Goal: Task Accomplishment & Management: Manage account settings

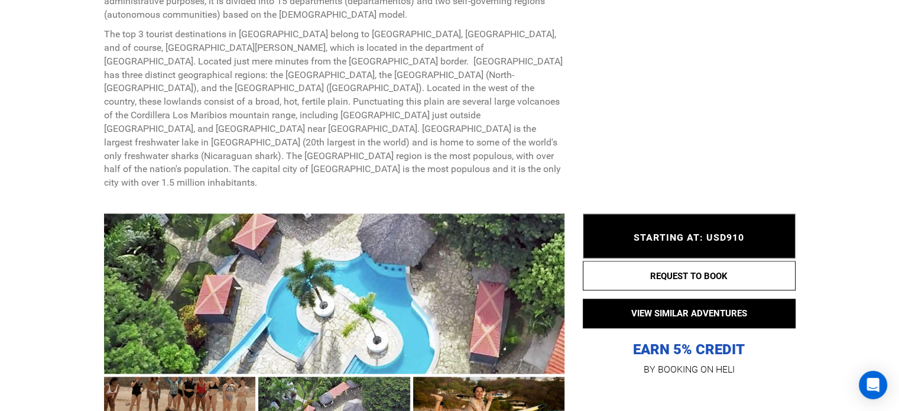
scroll to position [1241, 0]
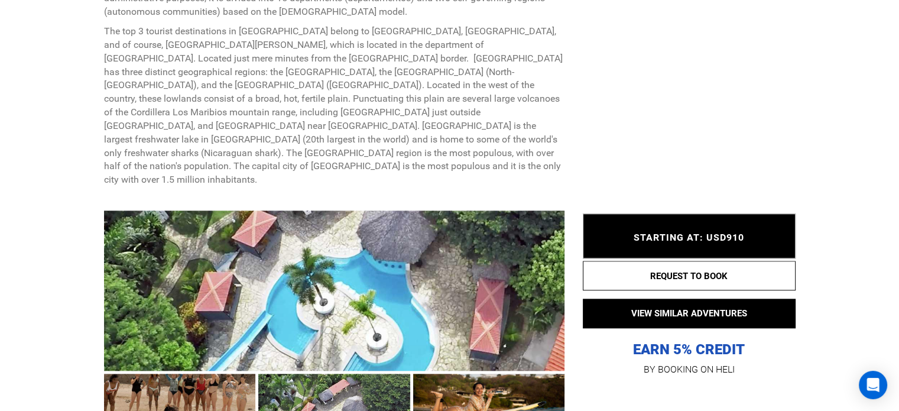
click at [334, 210] on div at bounding box center [334, 290] width 461 height 160
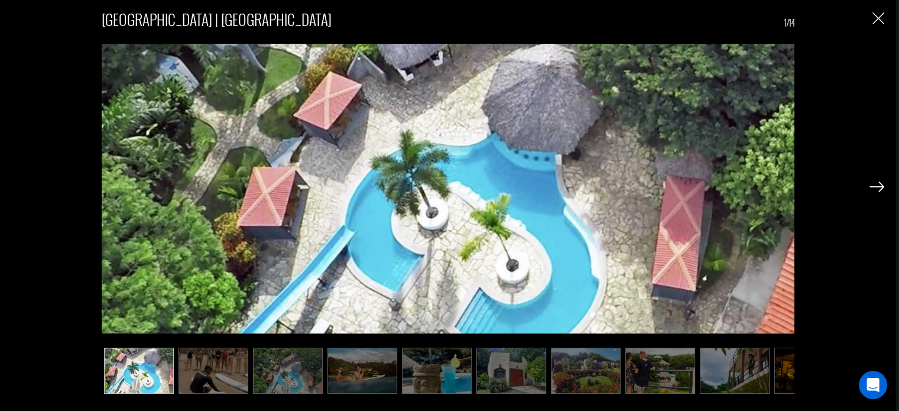
click at [199, 366] on img at bounding box center [213, 370] width 70 height 46
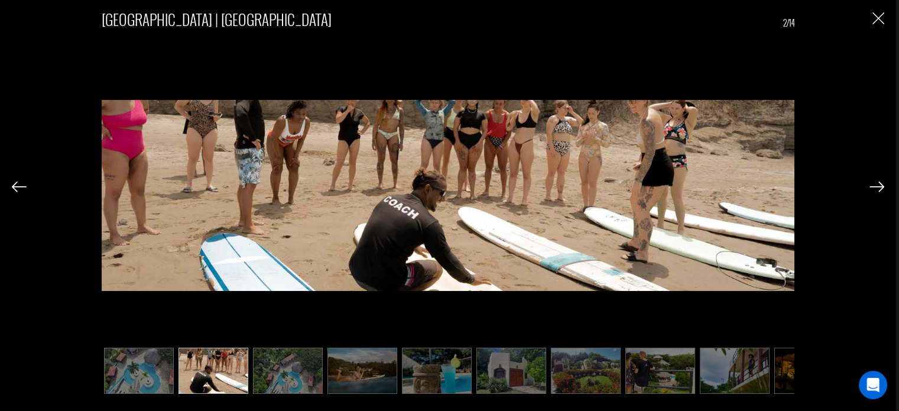
click at [297, 357] on img at bounding box center [288, 370] width 70 height 46
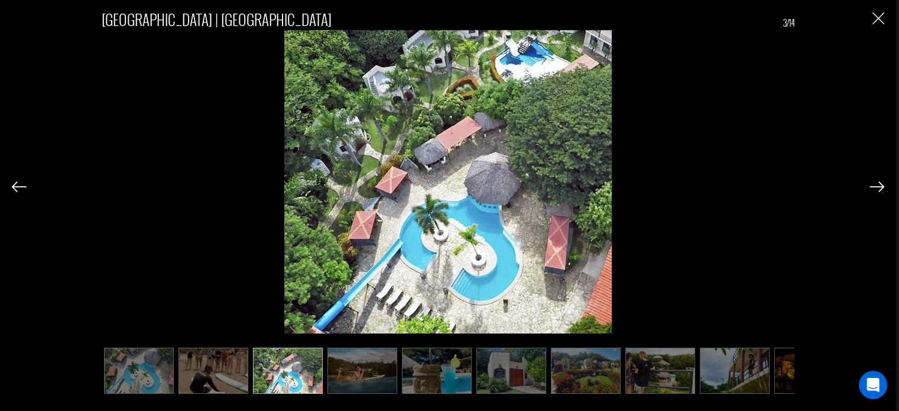
click at [362, 362] on img at bounding box center [362, 370] width 70 height 46
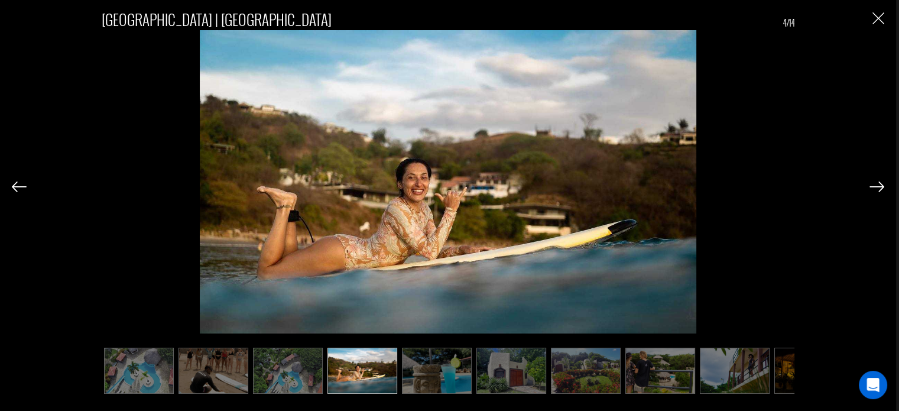
click at [437, 365] on img at bounding box center [437, 370] width 70 height 46
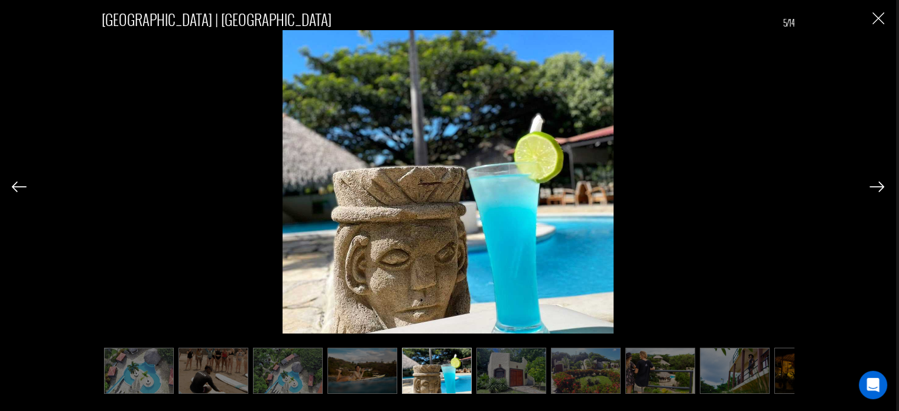
click at [535, 368] on img at bounding box center [511, 370] width 70 height 46
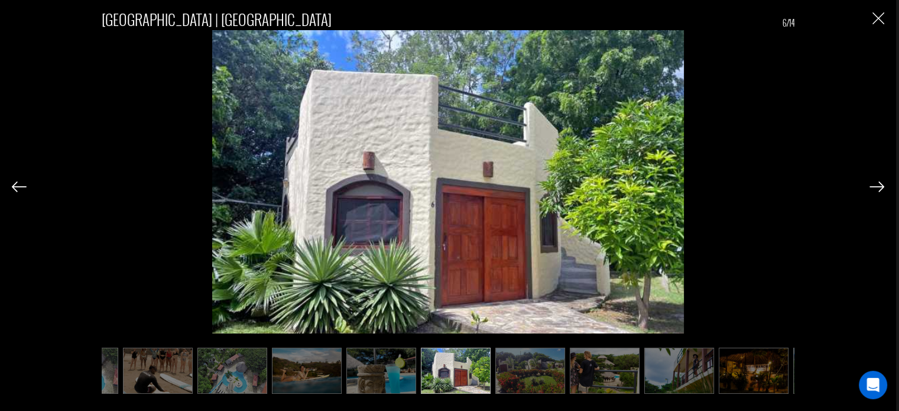
click at [546, 367] on img at bounding box center [530, 370] width 70 height 46
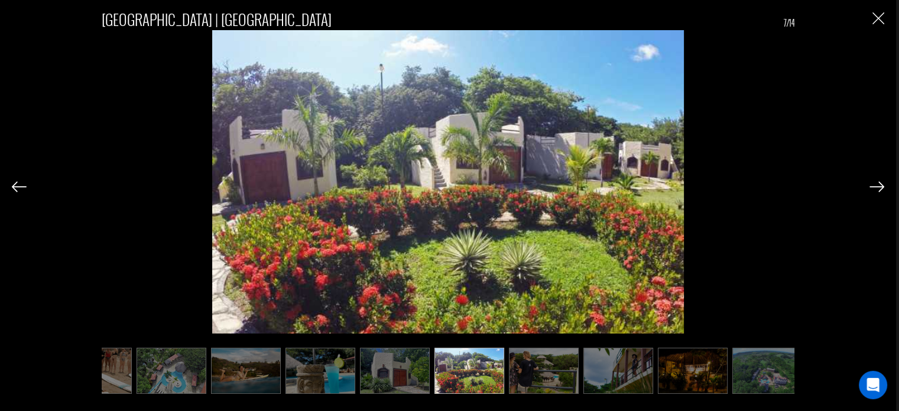
click at [562, 366] on img at bounding box center [544, 370] width 70 height 46
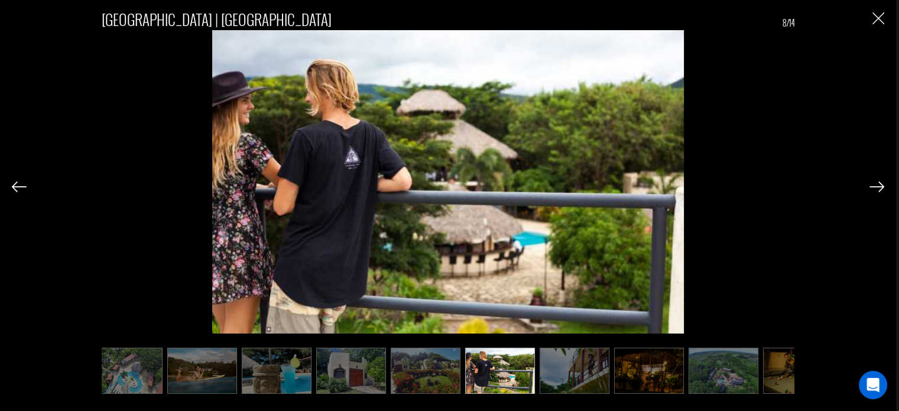
click at [565, 366] on img at bounding box center [574, 370] width 70 height 46
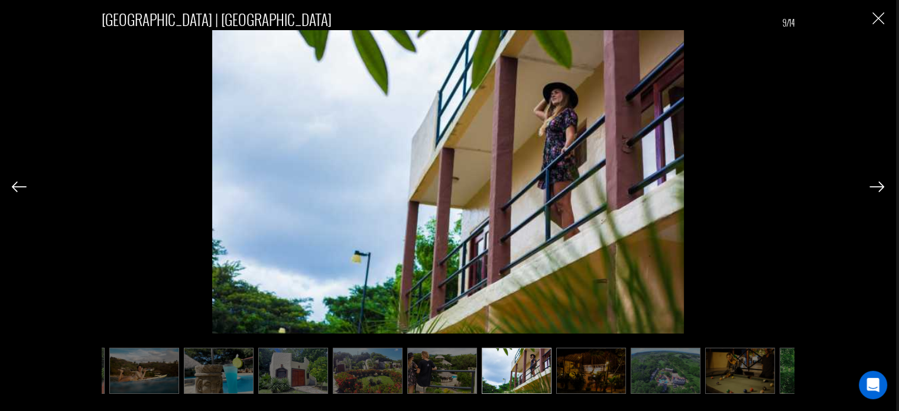
click at [616, 368] on img at bounding box center [591, 370] width 70 height 46
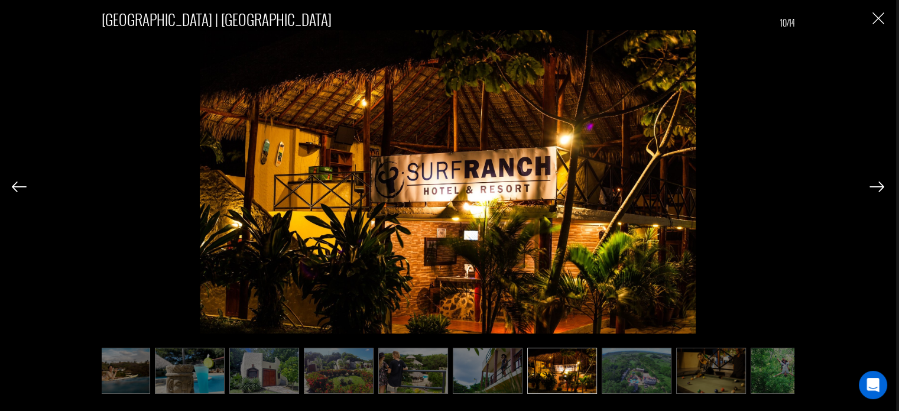
click at [634, 369] on img at bounding box center [636, 370] width 70 height 46
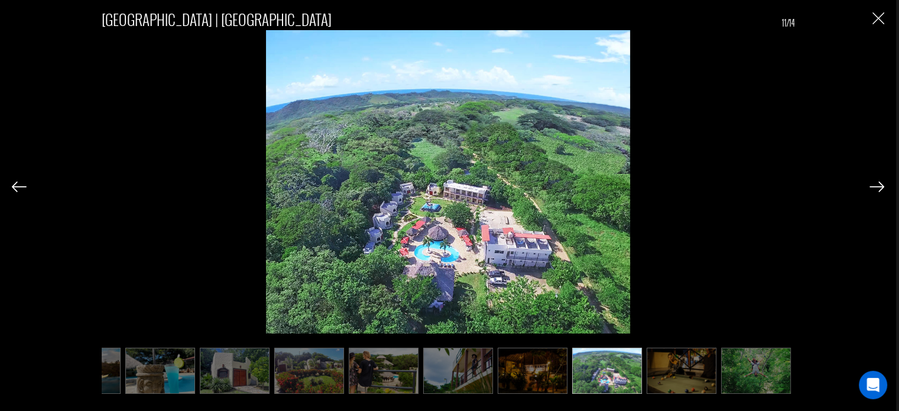
click at [662, 372] on img at bounding box center [681, 370] width 70 height 46
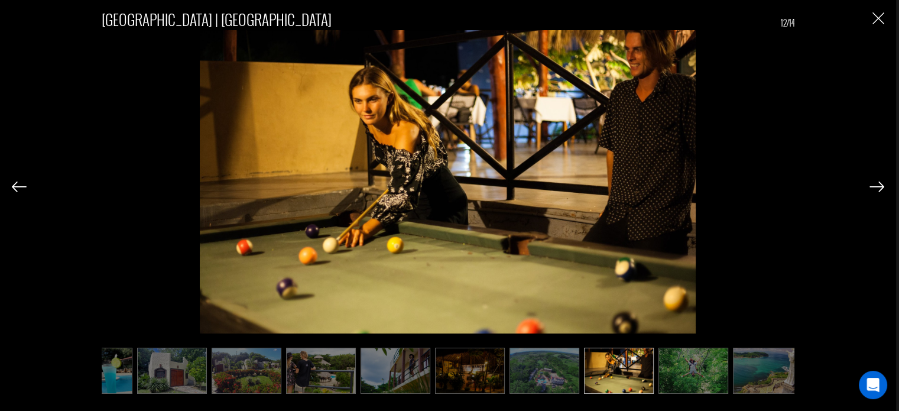
click at [570, 380] on img at bounding box center [544, 370] width 70 height 46
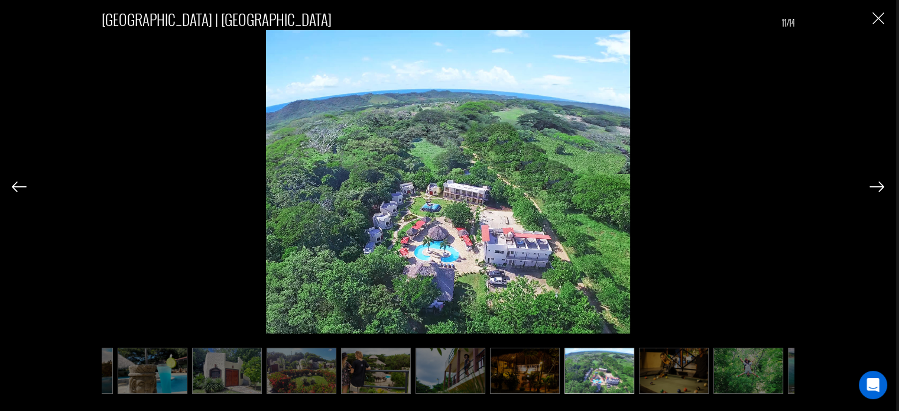
scroll to position [0, 280]
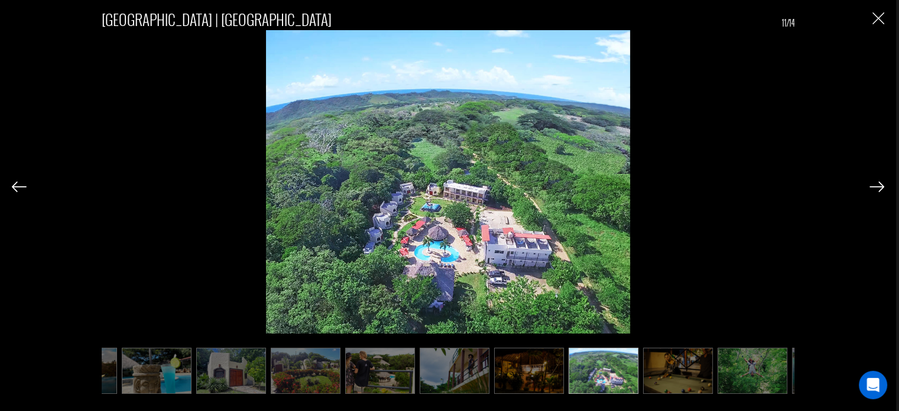
click at [883, 18] on img "Close" at bounding box center [878, 18] width 12 height 12
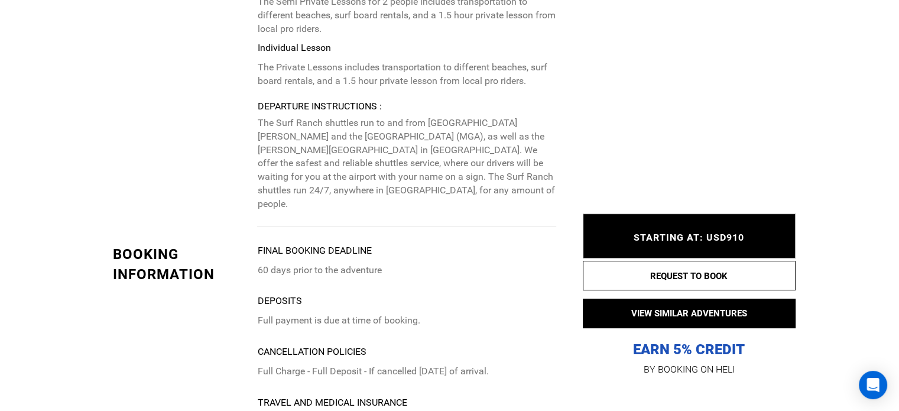
scroll to position [4903, 0]
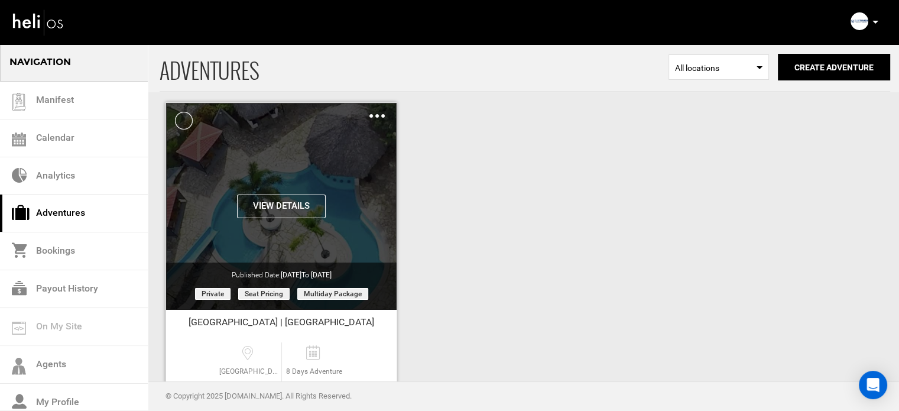
scroll to position [147, 0]
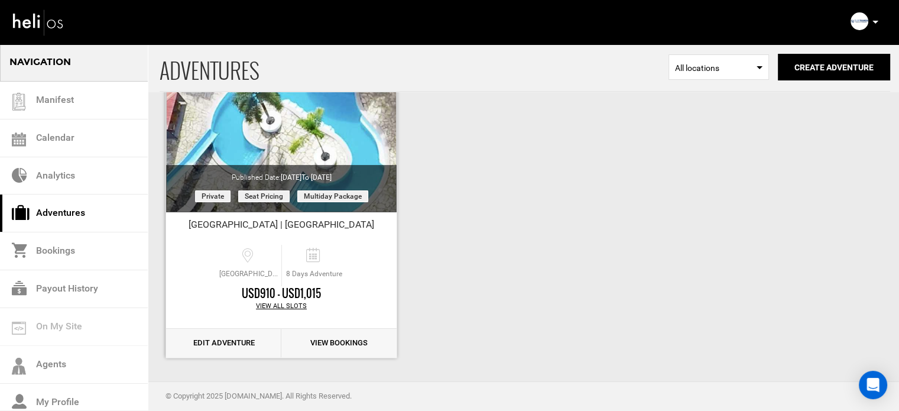
click at [251, 347] on link "Edit Adventure" at bounding box center [223, 342] width 115 height 29
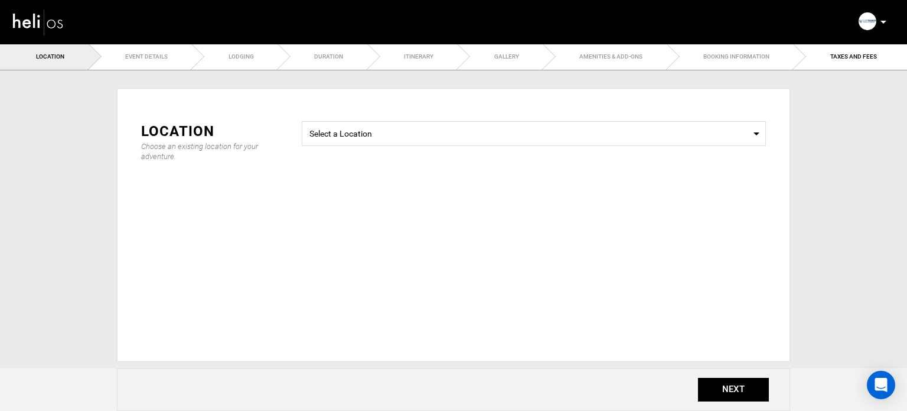
type input "Surf Lessons"
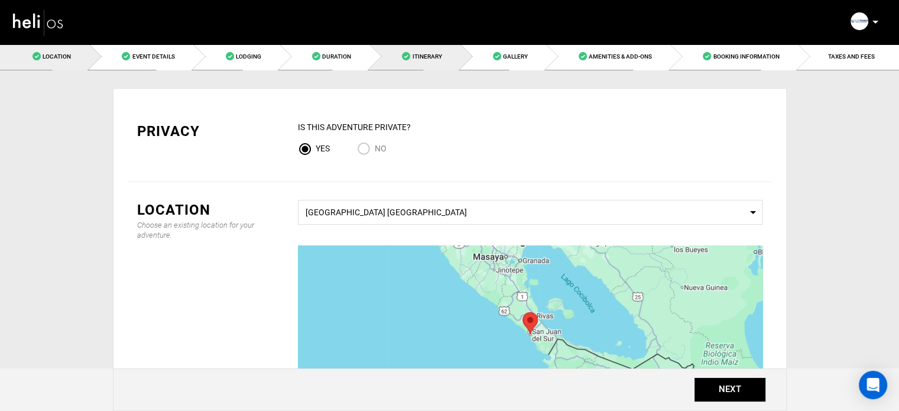
click at [427, 61] on link "Itinerary" at bounding box center [414, 56] width 90 height 27
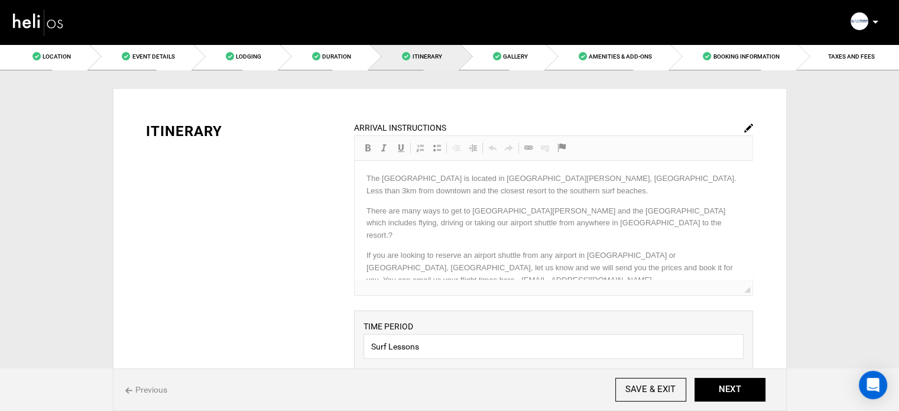
click at [749, 125] on img at bounding box center [748, 127] width 9 height 9
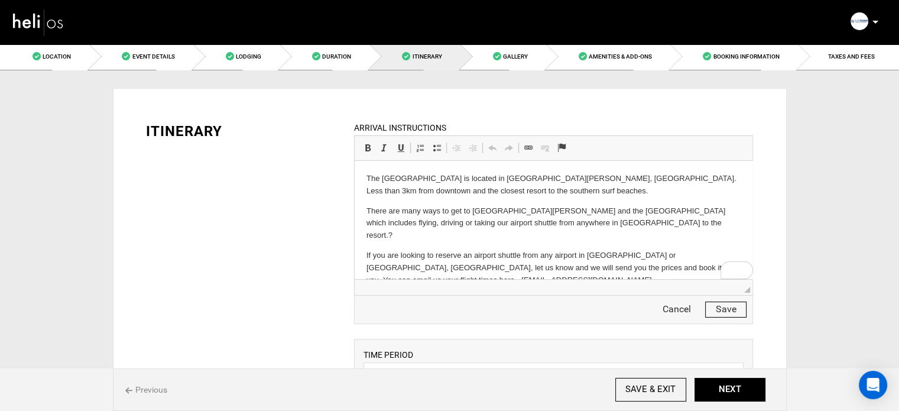
click at [610, 225] on p "There are many ways to get to [GEOGRAPHIC_DATA][PERSON_NAME] and the [GEOGRAPHI…" at bounding box center [553, 223] width 374 height 37
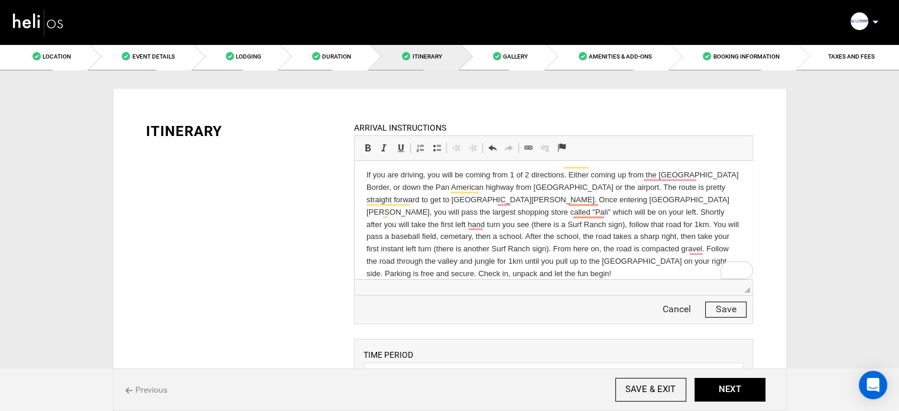
click at [730, 302] on button "Save" at bounding box center [725, 309] width 41 height 16
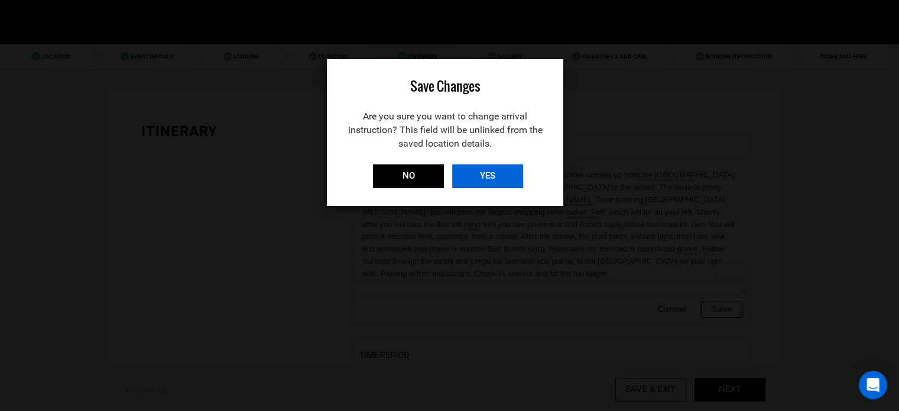
click at [476, 171] on input "YES" at bounding box center [487, 176] width 71 height 24
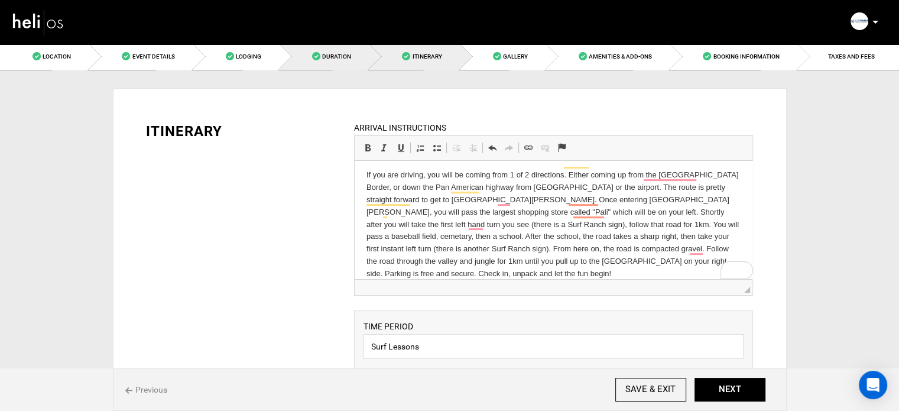
click at [346, 50] on link "Duration" at bounding box center [324, 56] width 90 height 27
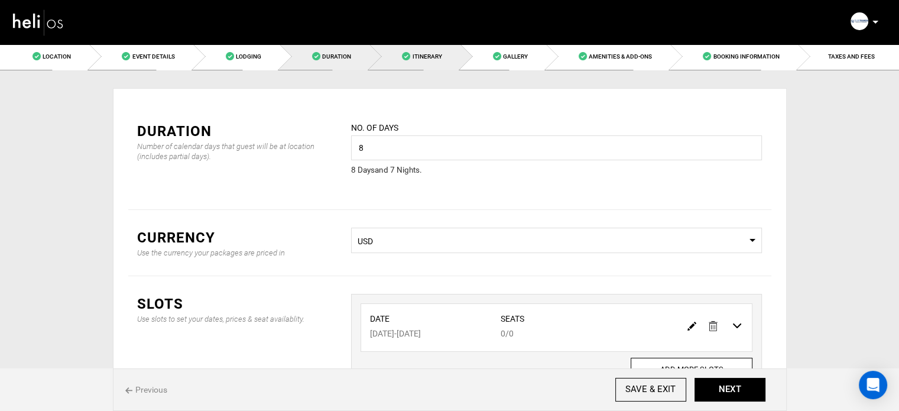
click at [434, 53] on span "Itinerary" at bounding box center [427, 56] width 30 height 6
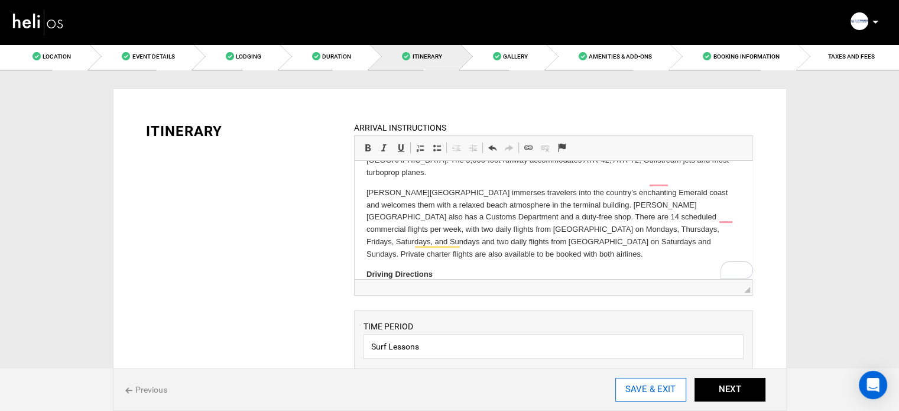
click at [645, 386] on input "SAVE & EXIT" at bounding box center [650, 389] width 71 height 24
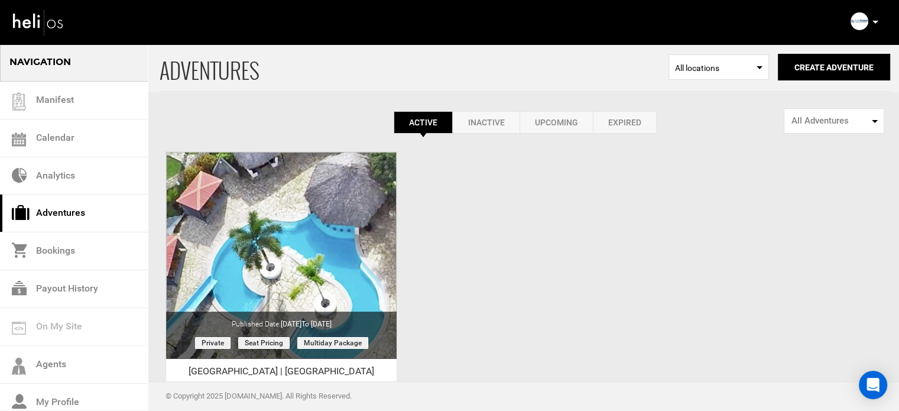
click at [877, 18] on p at bounding box center [874, 22] width 7 height 14
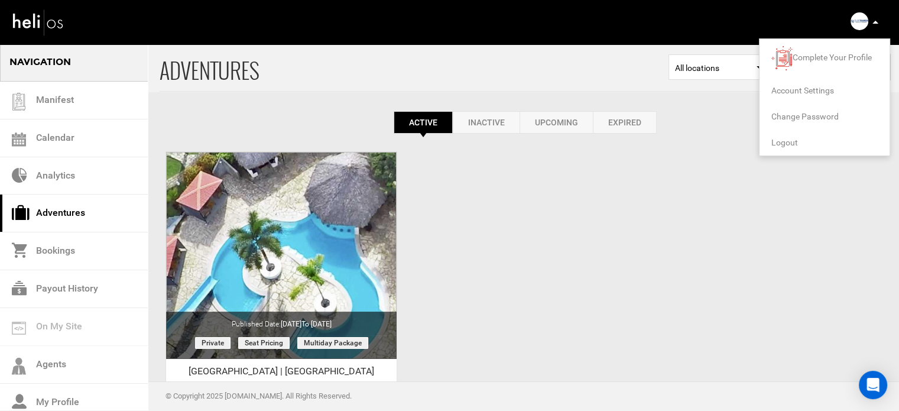
click at [785, 146] on span "Logout" at bounding box center [784, 142] width 27 height 9
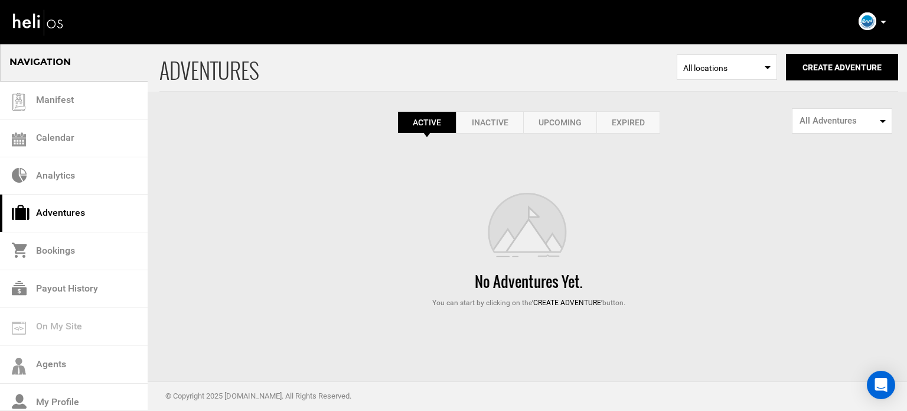
click at [640, 120] on link "Expired" at bounding box center [629, 122] width 64 height 22
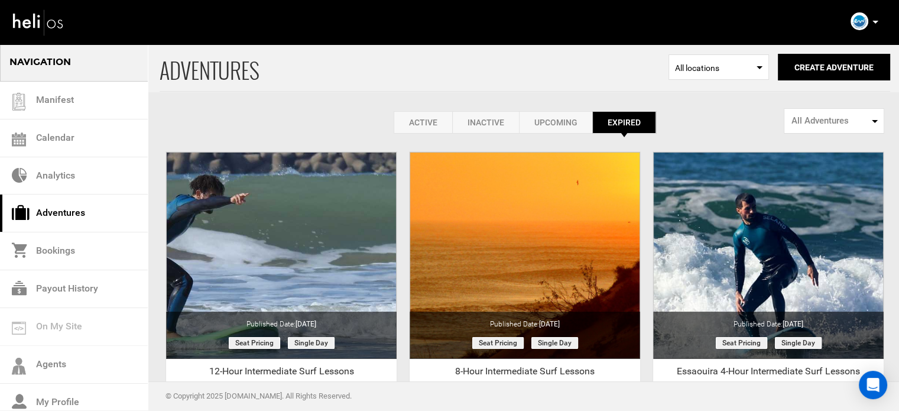
click at [415, 119] on link "Active" at bounding box center [422, 122] width 58 height 22
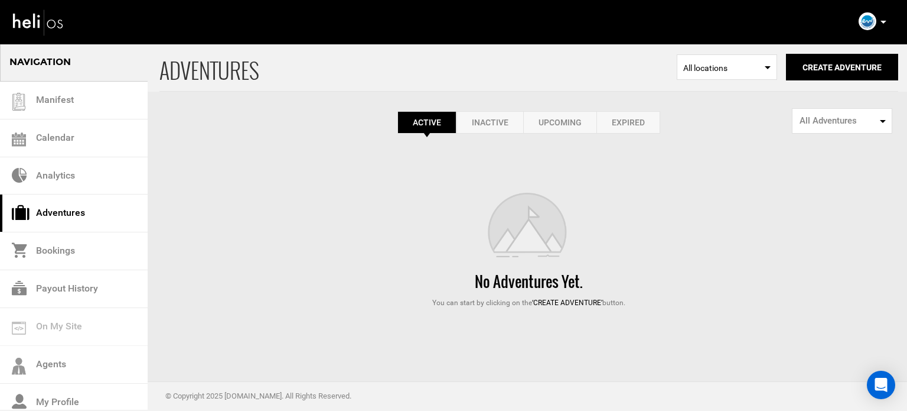
click at [887, 23] on div "Complete Your Profile Account Settings Change Password Logout" at bounding box center [874, 21] width 43 height 23
click at [883, 21] on icon at bounding box center [884, 22] width 6 height 3
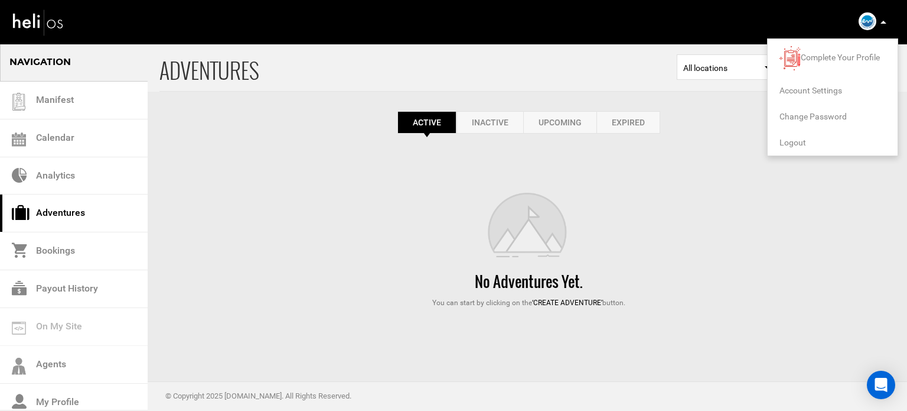
click at [785, 142] on span "Logout" at bounding box center [793, 142] width 27 height 9
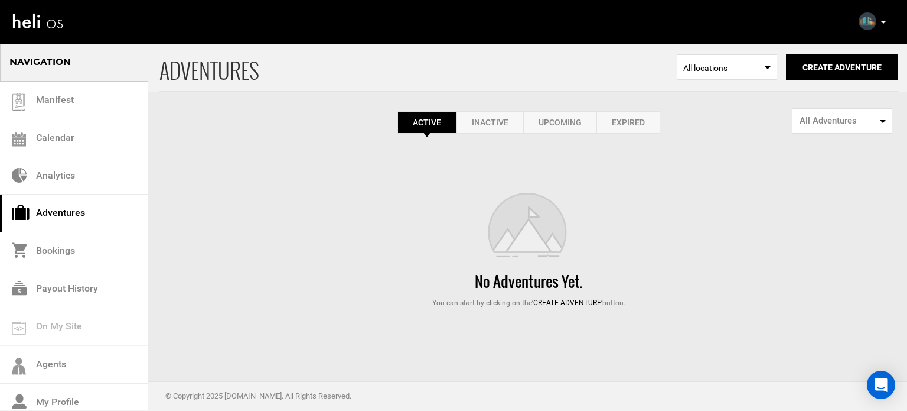
click at [635, 121] on link "Expired" at bounding box center [629, 122] width 64 height 22
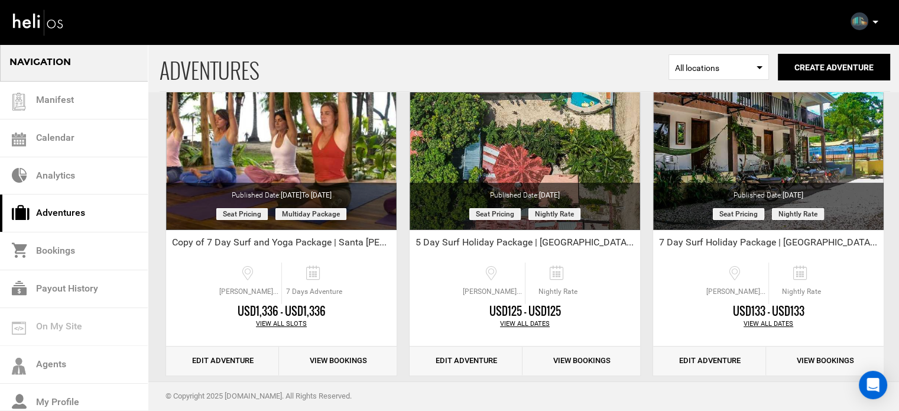
scroll to position [118, 0]
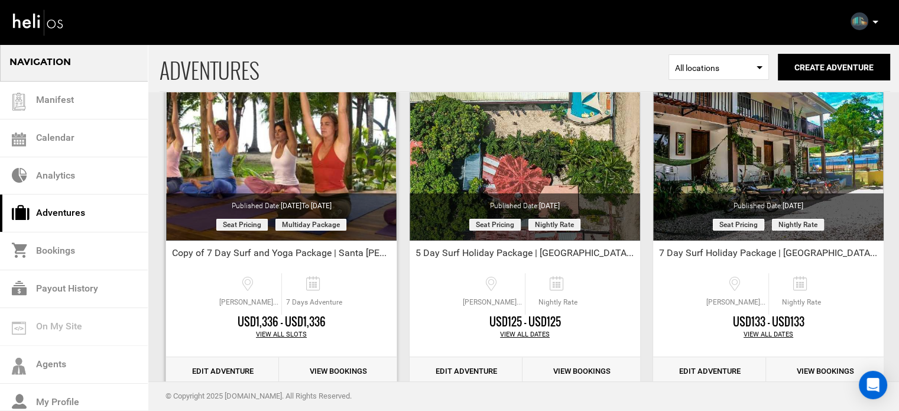
click at [207, 248] on div "Copy of 7 Day Surf and Yoga Package | Santa Teresa" at bounding box center [281, 255] width 230 height 18
